Goal: Information Seeking & Learning: Learn about a topic

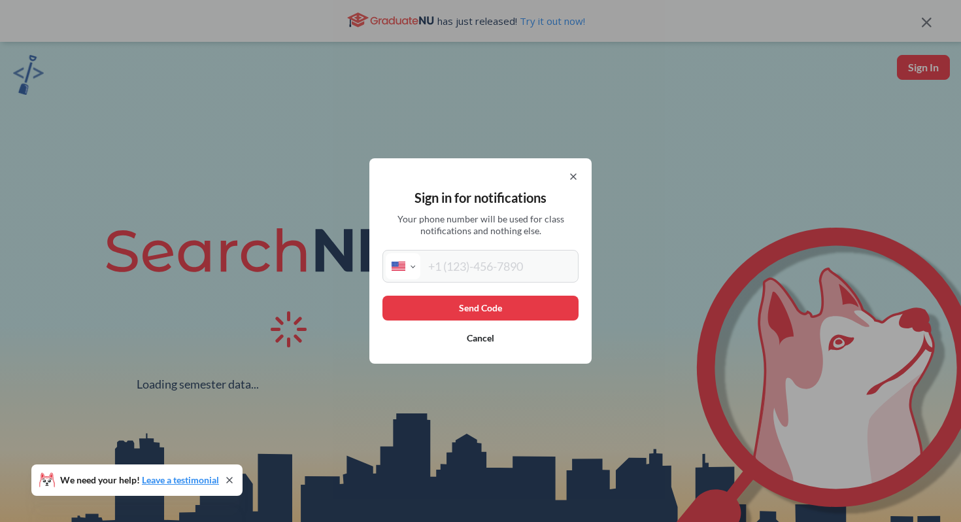
select select "US"
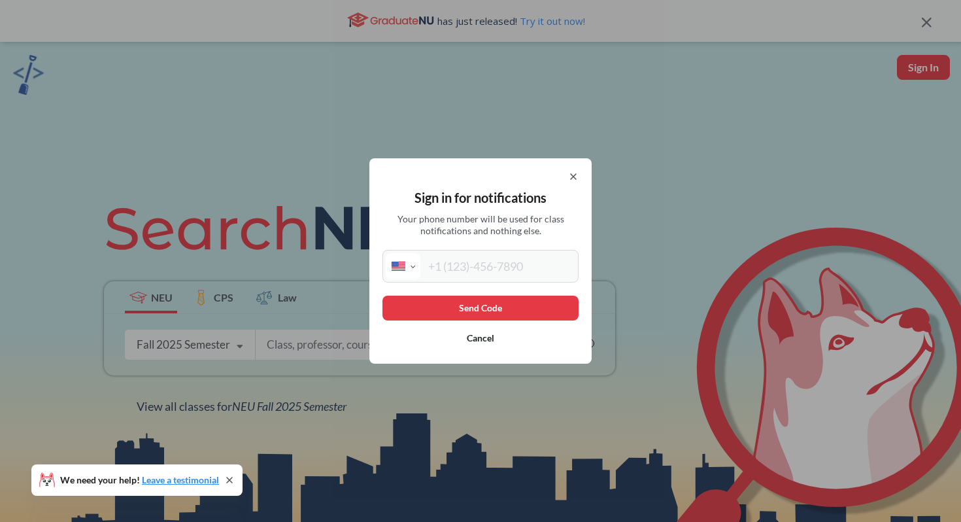
click at [514, 258] on input "tel" at bounding box center [497, 266] width 155 height 26
type input "[PHONE_NUMBER]"
click at [430, 321] on div "Send Code Cancel" at bounding box center [480, 323] width 196 height 55
click at [432, 314] on button "Send Code" at bounding box center [480, 308] width 196 height 25
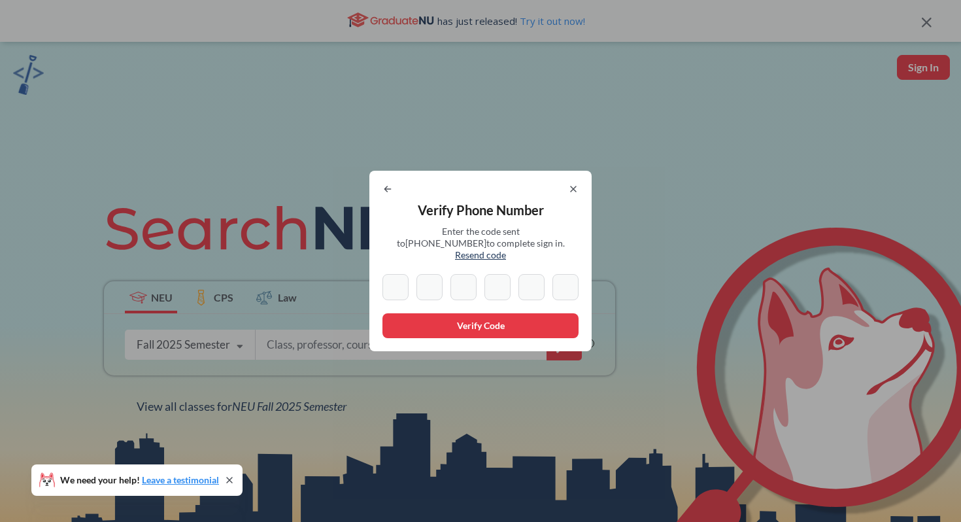
type input "0"
type input "4"
type input "2"
type input "5"
type input "2"
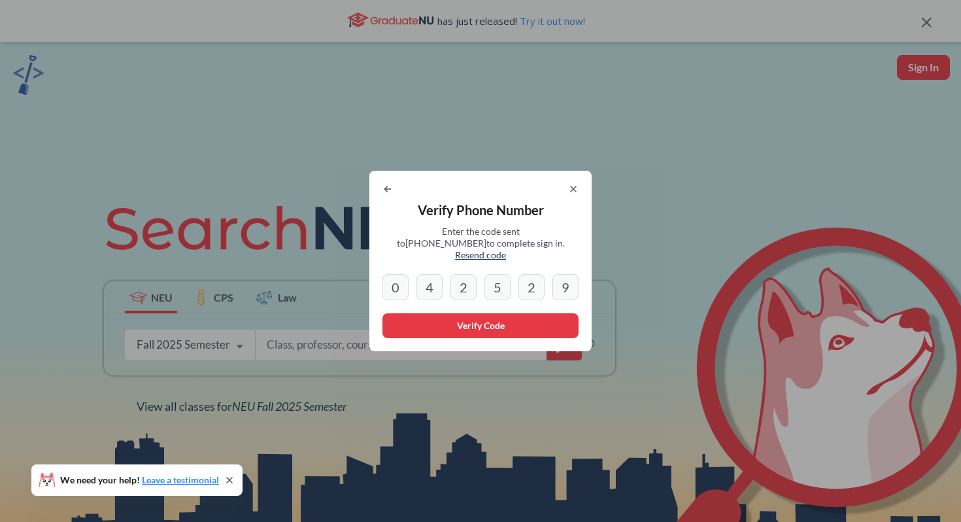
type input "9"
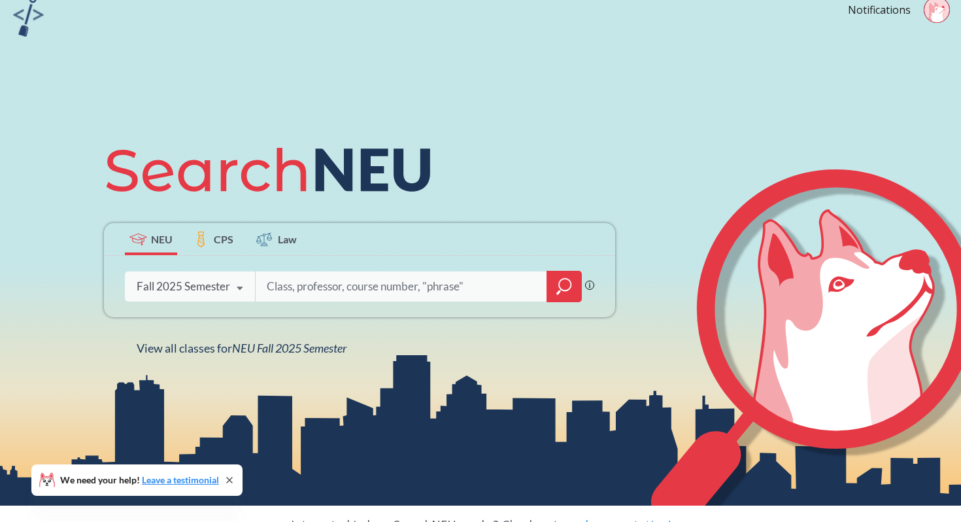
scroll to position [71, 0]
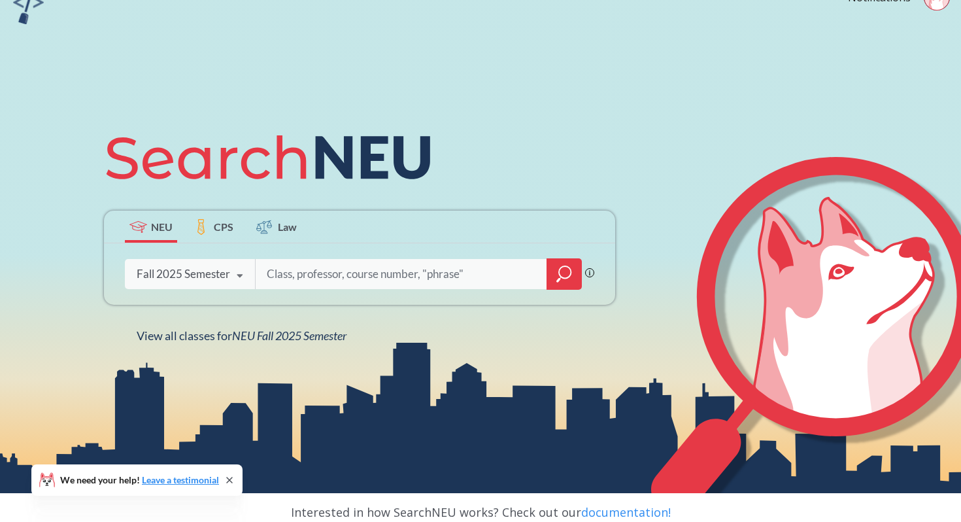
click at [299, 283] on input "search" at bounding box center [401, 273] width 272 height 27
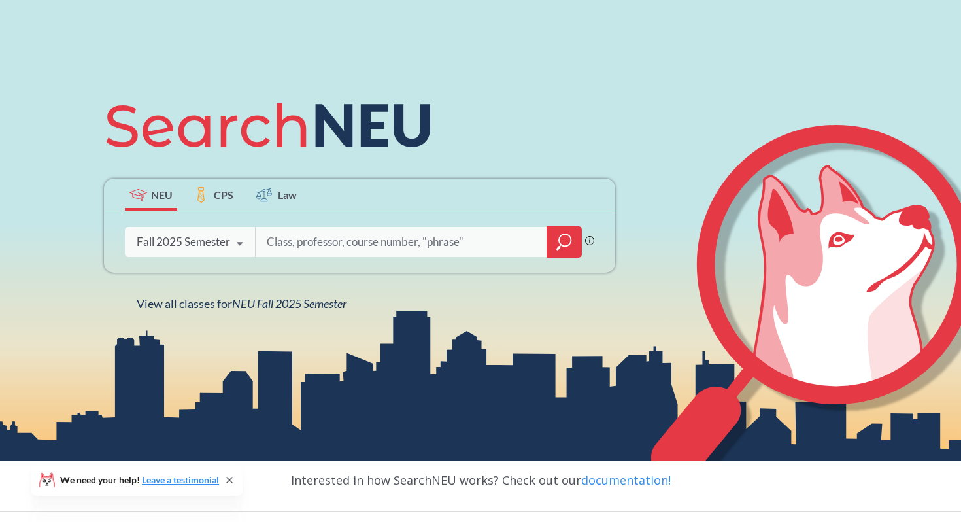
scroll to position [107, 0]
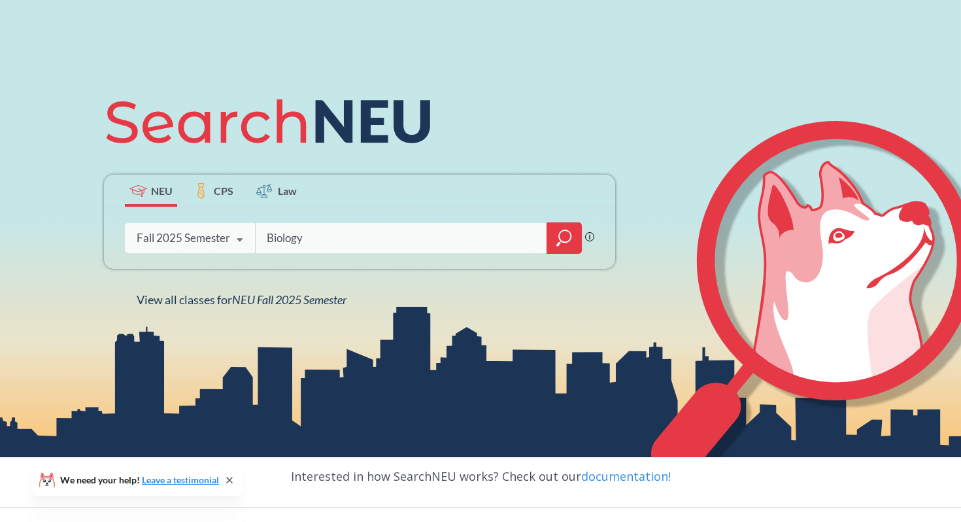
type input "Biology"
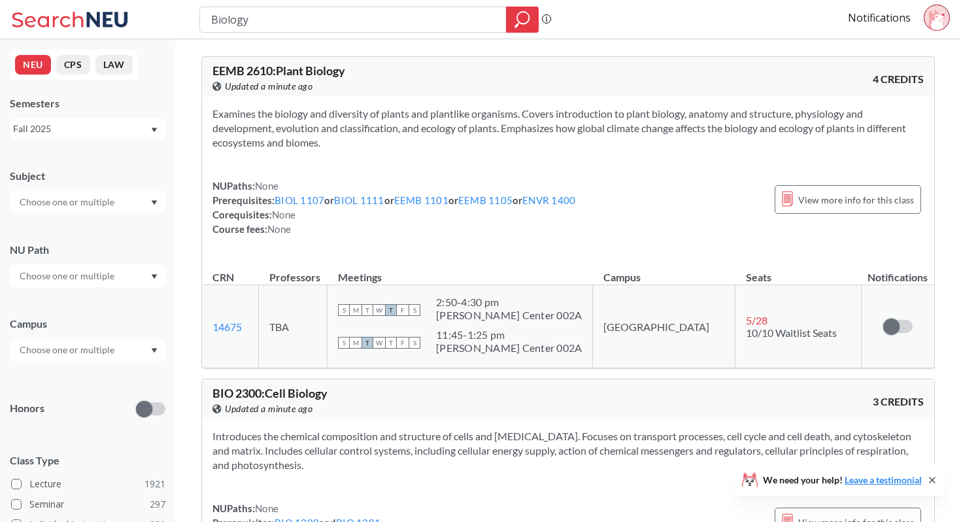
click at [941, 21] on icon at bounding box center [937, 20] width 16 height 20
click at [883, 18] on link "Notifications" at bounding box center [879, 17] width 63 height 14
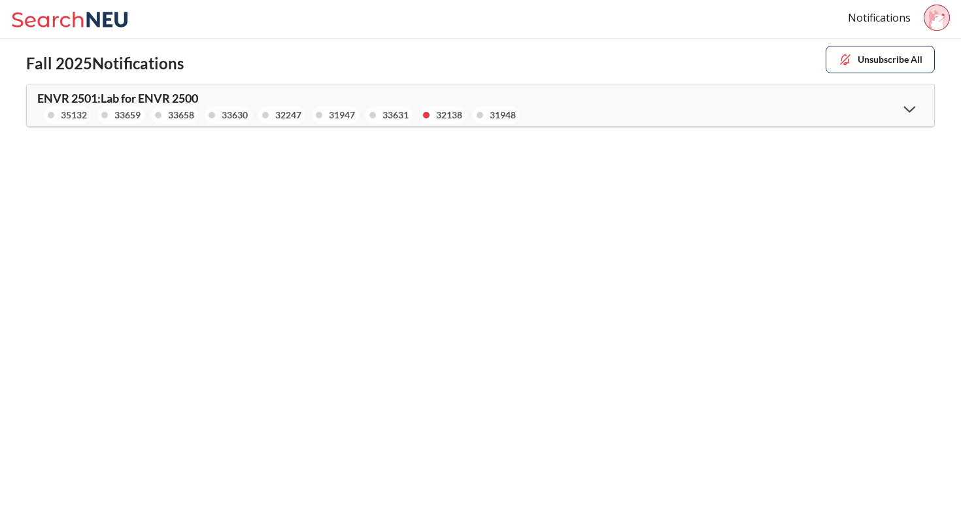
click at [910, 107] on icon at bounding box center [910, 108] width 12 height 7
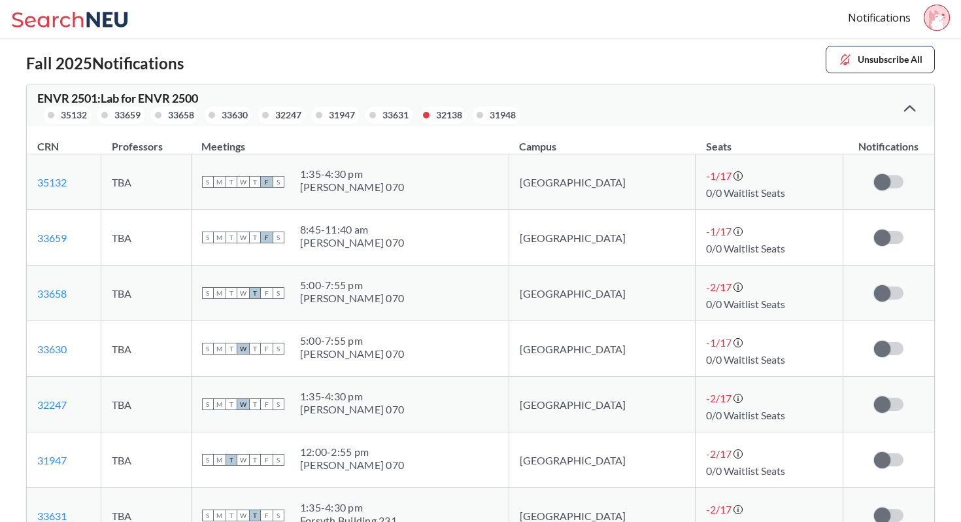
click at [910, 107] on icon at bounding box center [910, 108] width 12 height 7
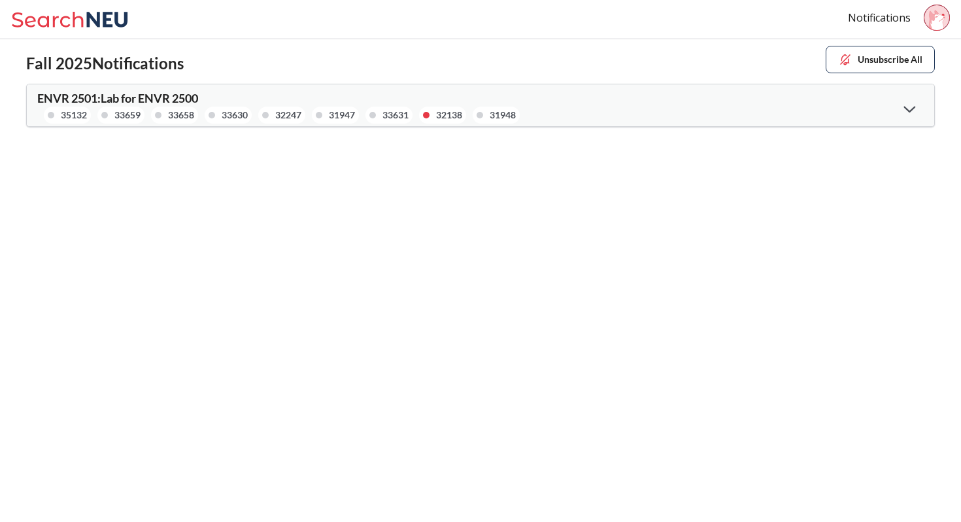
click at [910, 107] on icon at bounding box center [910, 108] width 12 height 7
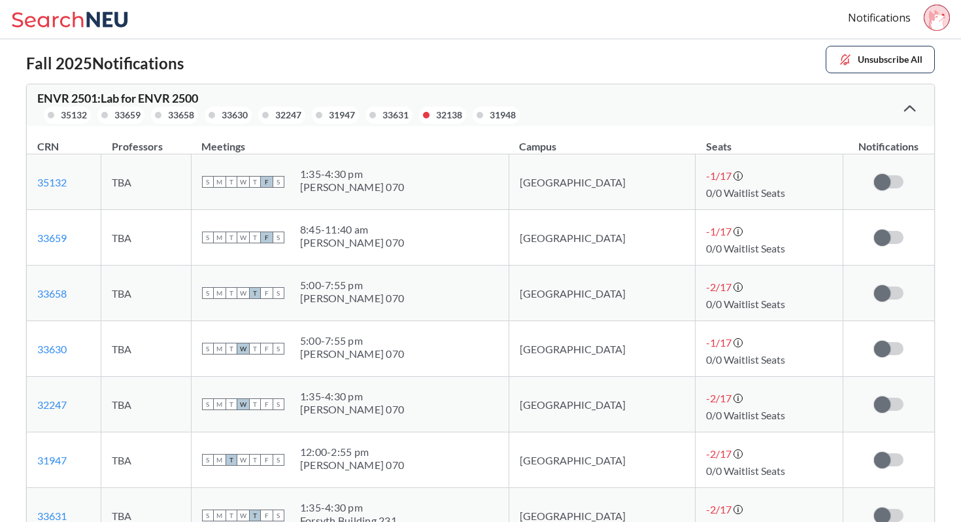
click at [910, 107] on icon at bounding box center [910, 108] width 12 height 7
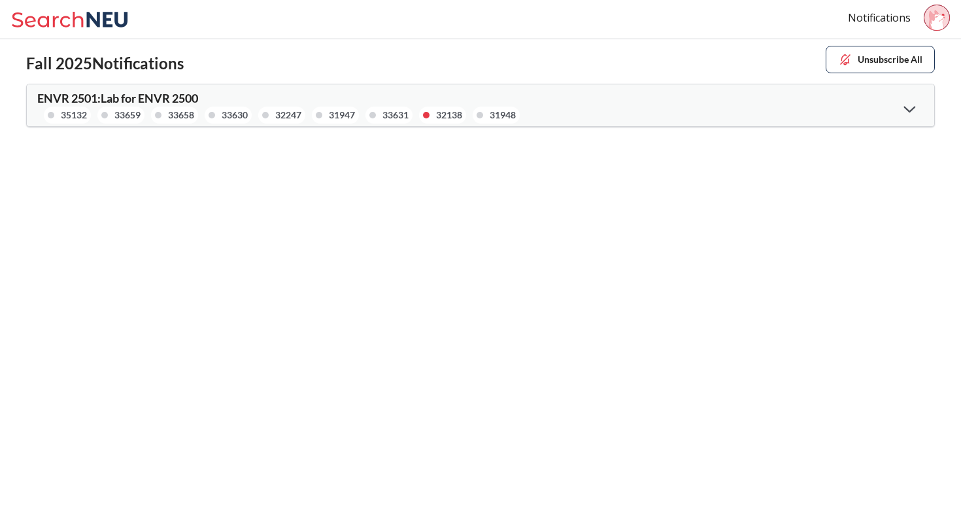
click at [907, 107] on icon at bounding box center [910, 108] width 12 height 7
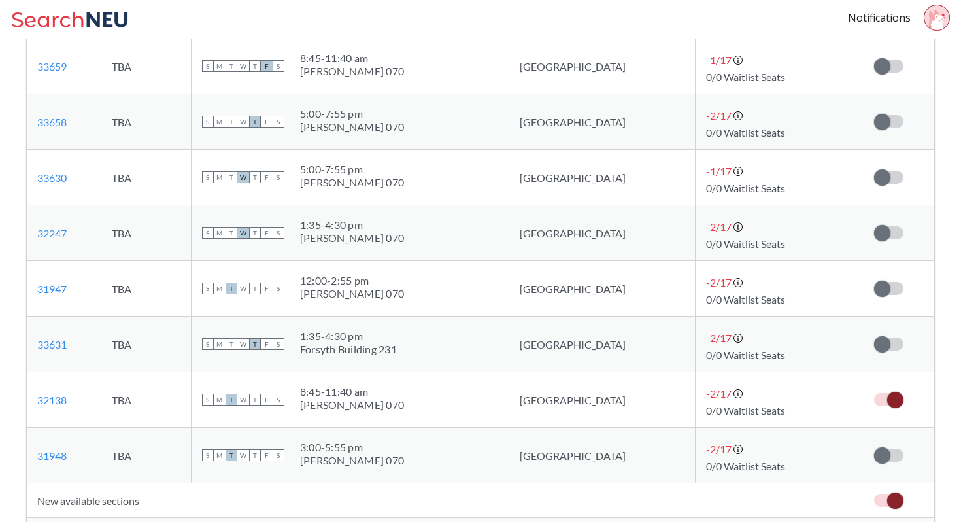
scroll to position [217, 0]
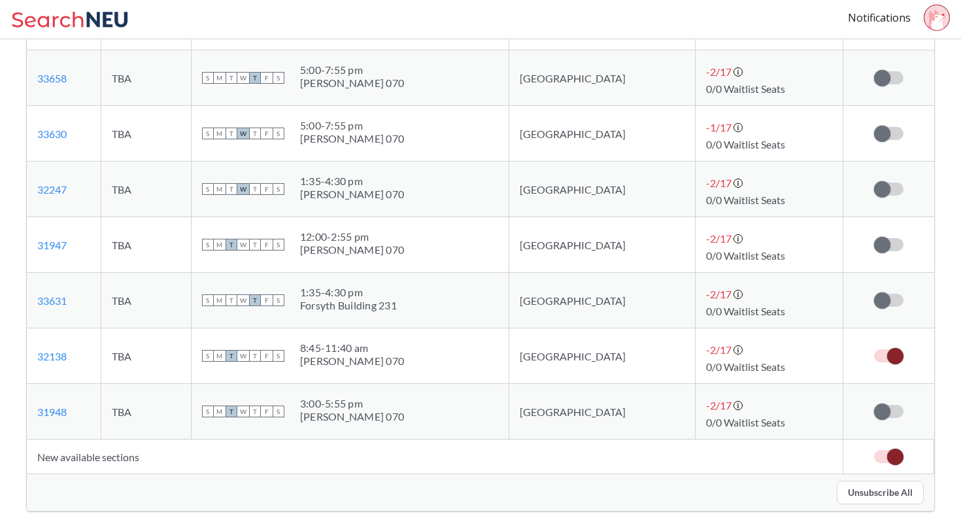
click at [885, 358] on label at bounding box center [888, 355] width 29 height 13
click at [874, 349] on input "checkbox" at bounding box center [874, 349] width 0 height 0
click at [885, 458] on label at bounding box center [888, 456] width 29 height 13
click at [874, 450] on input "checkbox" at bounding box center [874, 450] width 0 height 0
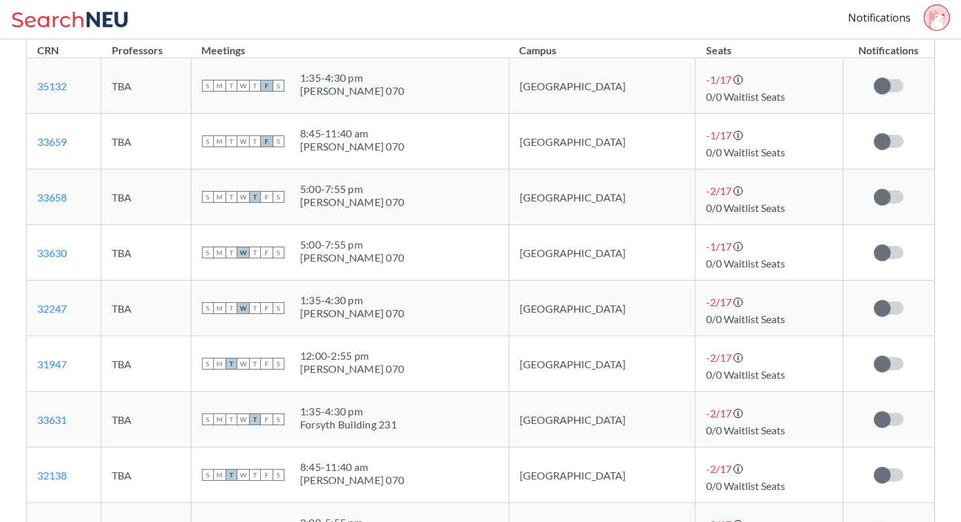
scroll to position [0, 0]
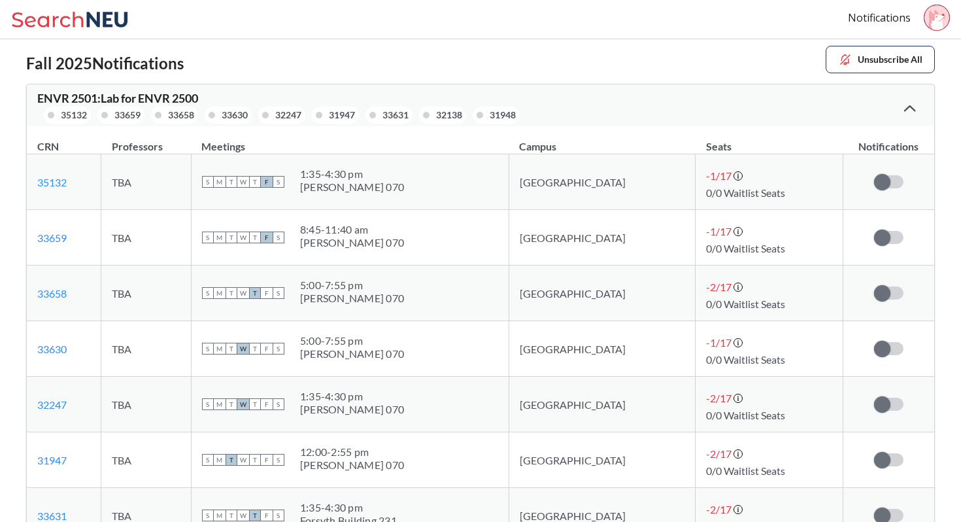
click at [68, 25] on icon at bounding box center [47, 19] width 71 height 16
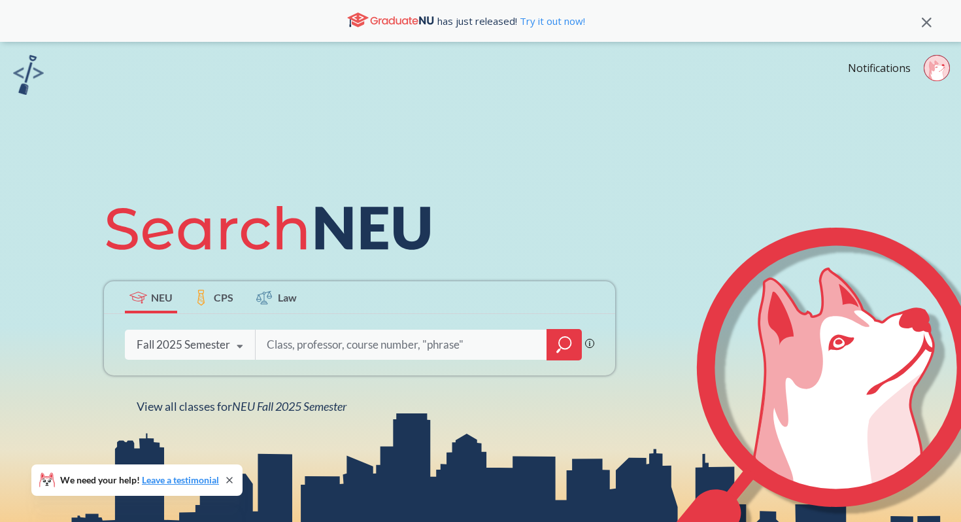
click at [290, 356] on input "search" at bounding box center [401, 344] width 272 height 27
type input "biol 34"
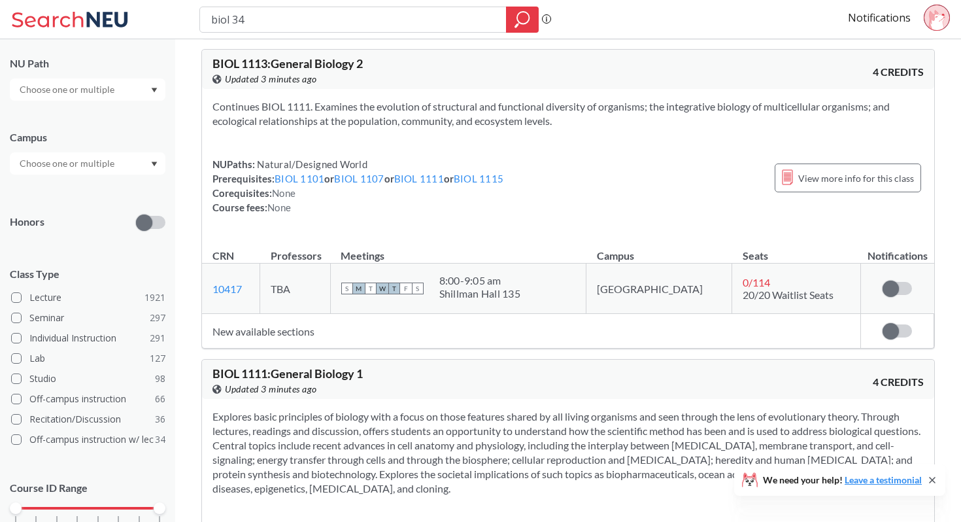
scroll to position [167, 0]
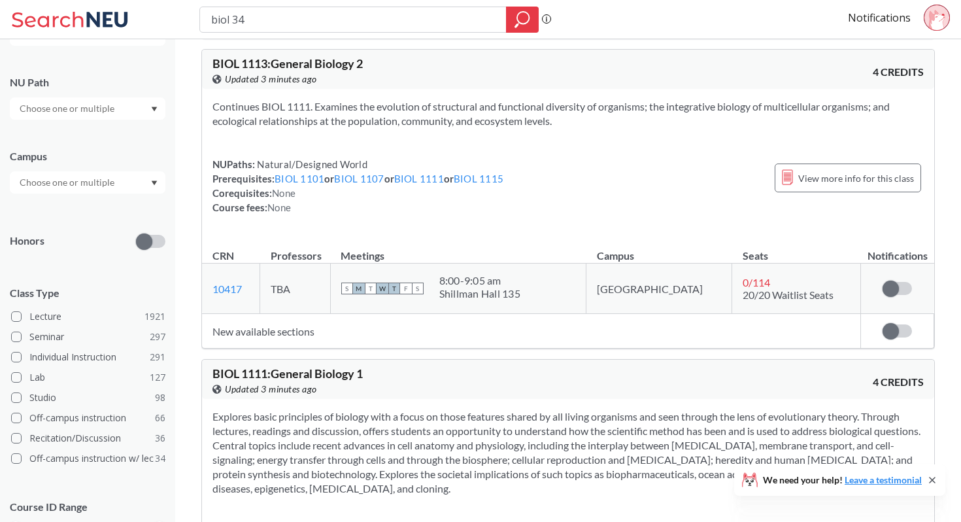
click at [46, 187] on input "text" at bounding box center [68, 183] width 110 height 16
click at [46, 209] on span "[GEOGRAPHIC_DATA]" at bounding box center [65, 212] width 96 height 14
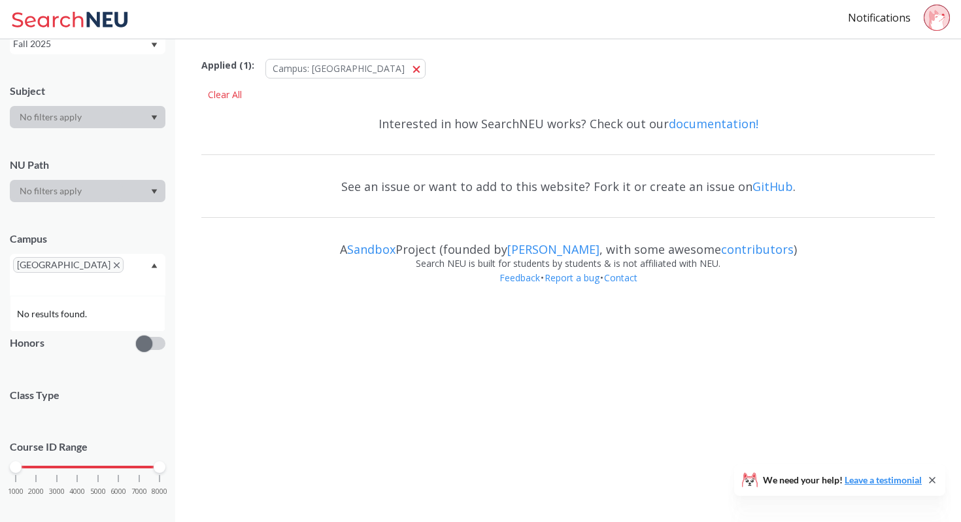
scroll to position [167, 0]
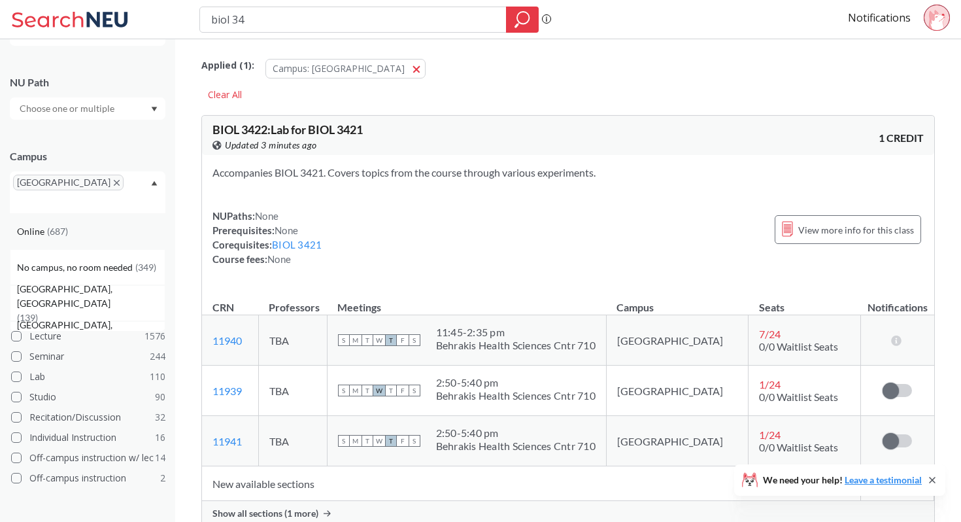
click at [58, 224] on div "Online ( 687 )" at bounding box center [88, 231] width 156 height 36
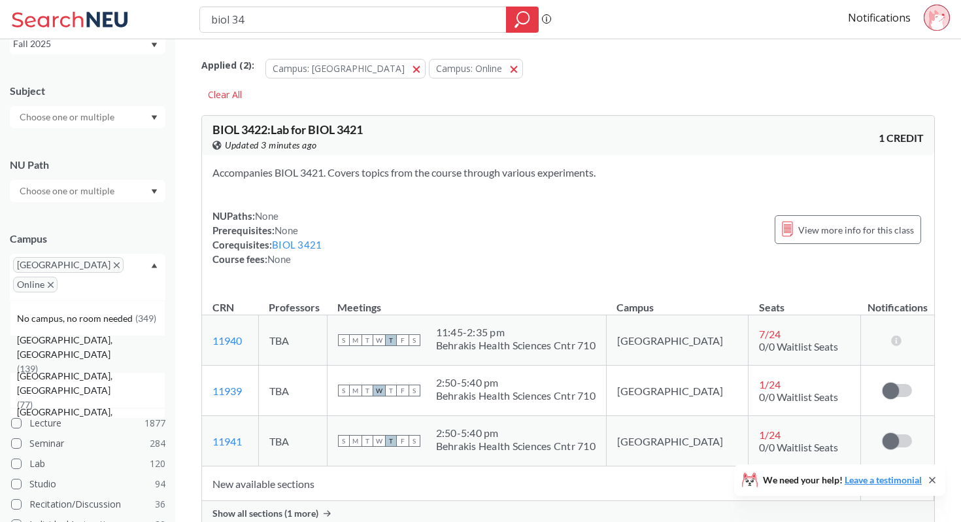
scroll to position [167, 0]
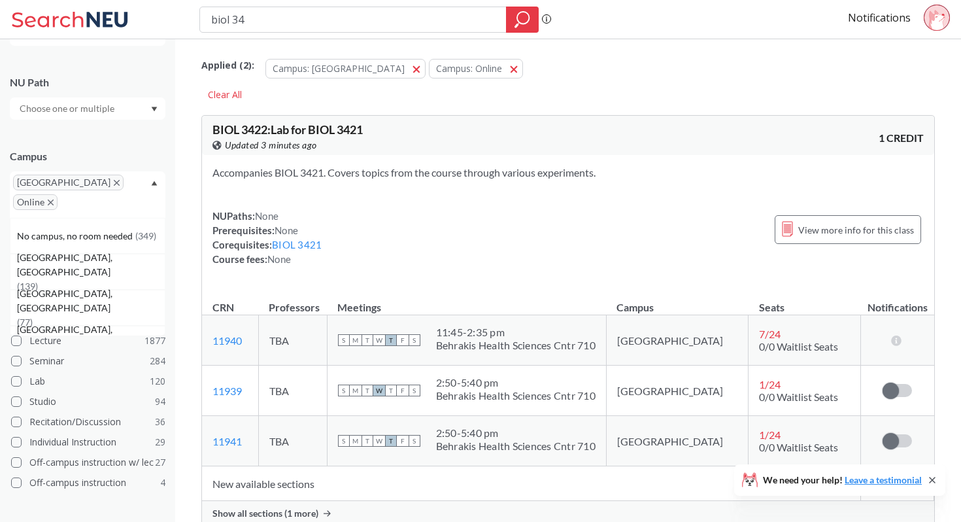
click at [114, 181] on icon "X to remove pill" at bounding box center [117, 183] width 6 height 6
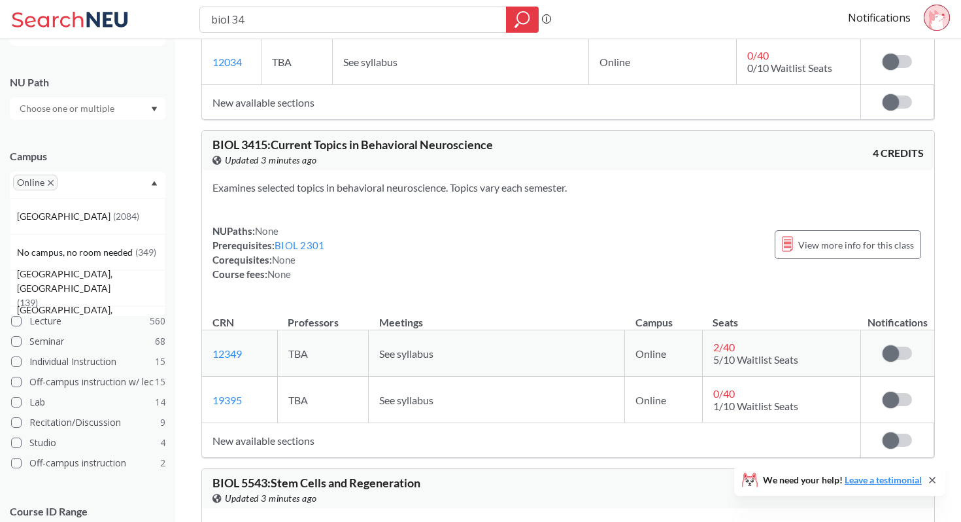
scroll to position [3008, 0]
click at [425, 222] on div "NUPaths: None Prerequisites: BIOL 2301 Corequisites: None Course fees: None Vie…" at bounding box center [567, 251] width 711 height 58
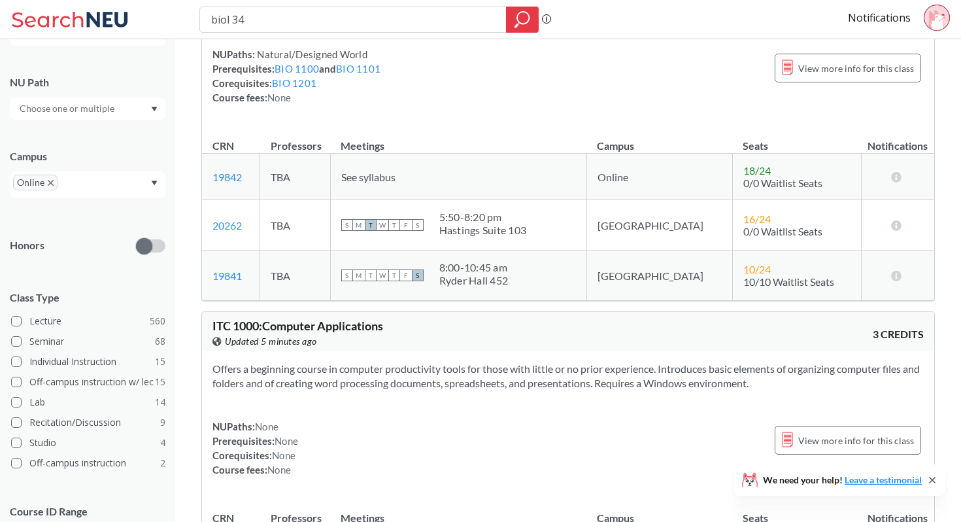
scroll to position [5741, 0]
click at [282, 5] on div "biol 34 Phrase search guarantees the exact search appears in the results. Ex. I…" at bounding box center [480, 19] width 961 height 39
click at [282, 10] on input "biol 34" at bounding box center [353, 19] width 287 height 22
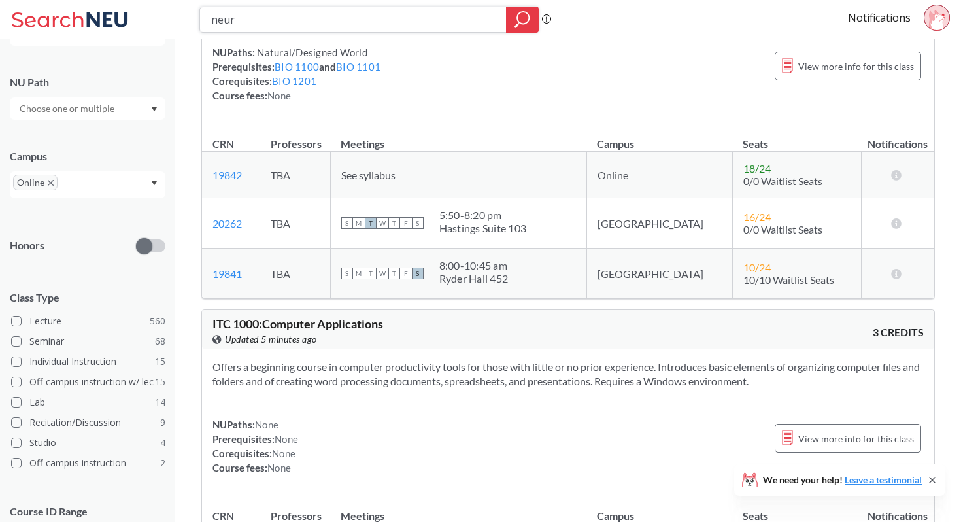
type input "neuro"
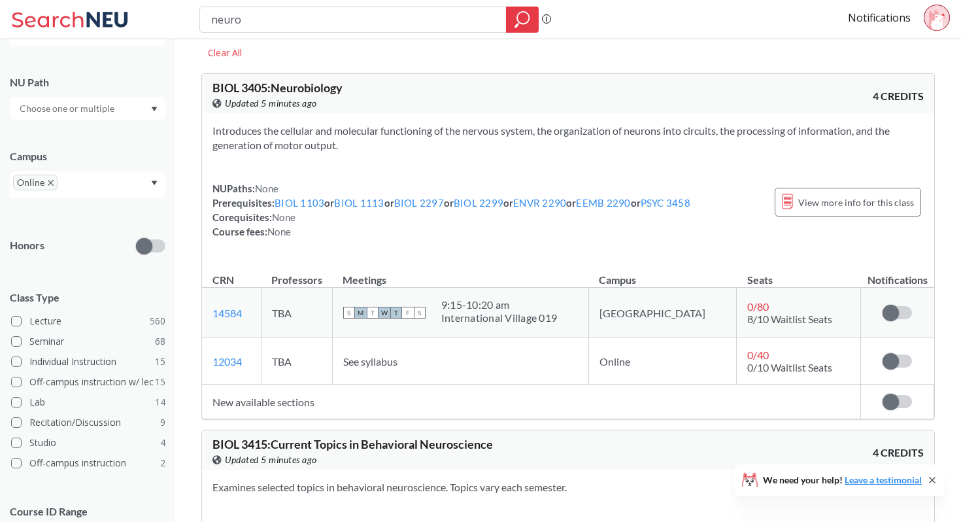
scroll to position [40, 0]
